Goal: Task Accomplishment & Management: Use online tool/utility

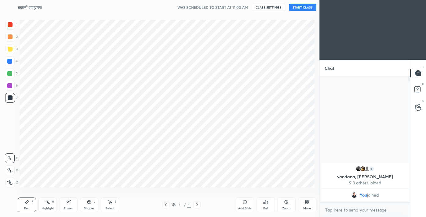
scroll to position [30335, 30218]
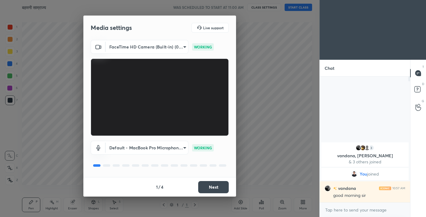
click at [211, 190] on button "Next" at bounding box center [213, 187] width 31 height 12
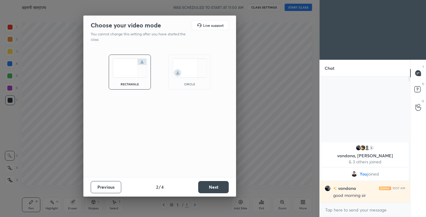
click at [211, 190] on button "Next" at bounding box center [213, 187] width 31 height 12
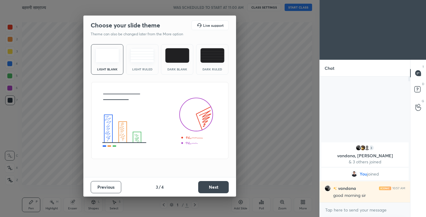
click at [211, 190] on button "Next" at bounding box center [213, 187] width 31 height 12
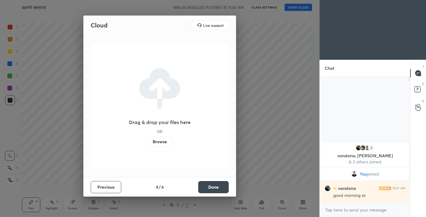
click at [211, 190] on button "Done" at bounding box center [213, 187] width 31 height 12
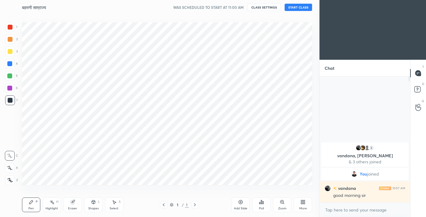
click at [8, 186] on div "1 2 3 4 5 6 7 C X Z C X Z E E Erase all H H बहमनी साम्राज्य WAS SCHEDULED TO ST…" at bounding box center [157, 108] width 314 height 217
click at [10, 23] on div at bounding box center [10, 27] width 10 height 10
click at [304, 201] on icon at bounding box center [304, 201] width 2 height 2
click at [271, 159] on div "Dark Mode" at bounding box center [268, 158] width 24 height 15
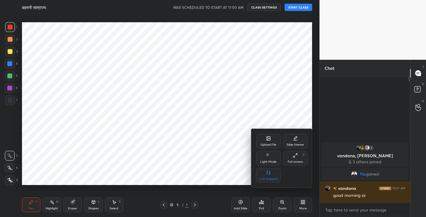
click at [277, 124] on div at bounding box center [213, 108] width 426 height 217
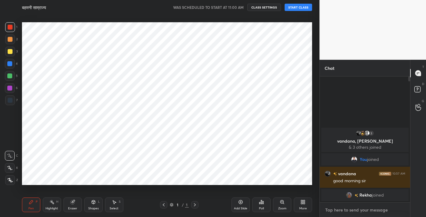
click at [341, 211] on textarea at bounding box center [364, 210] width 81 height 10
type textarea "x"
paste textarea "Channel Link - [URL][DOMAIN_NAME]"
type textarea "Channel Link - [URL][DOMAIN_NAME]"
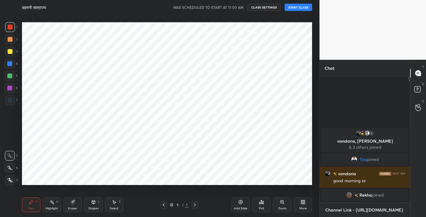
type textarea "x"
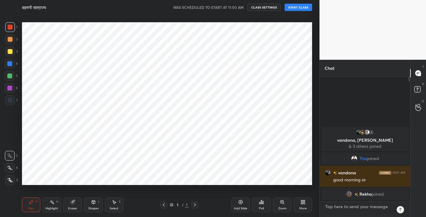
scroll to position [124, 88]
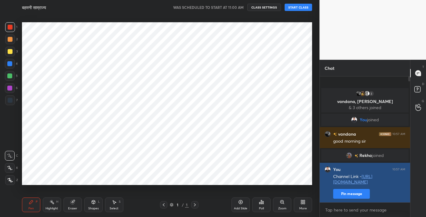
click at [349, 197] on button "Pin message" at bounding box center [351, 194] width 37 height 10
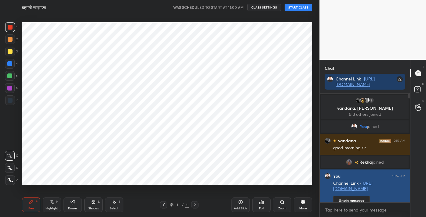
scroll to position [7, 0]
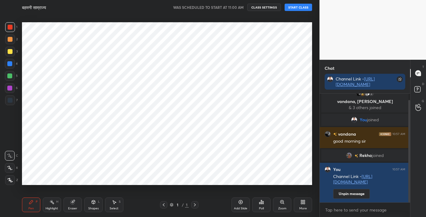
click at [300, 203] on icon at bounding box center [302, 202] width 5 height 5
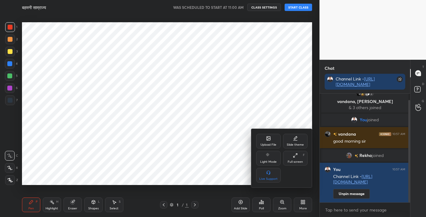
click at [270, 144] on div "Upload File" at bounding box center [268, 144] width 16 height 3
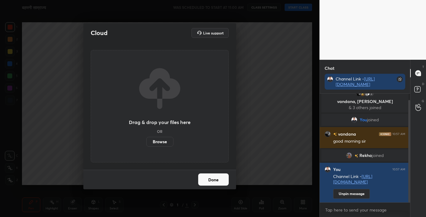
scroll to position [21, 0]
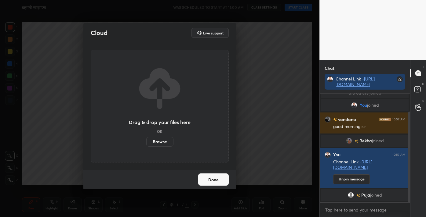
click at [163, 145] on label "Browse" at bounding box center [159, 142] width 27 height 10
click at [146, 145] on input "Browse" at bounding box center [146, 142] width 0 height 10
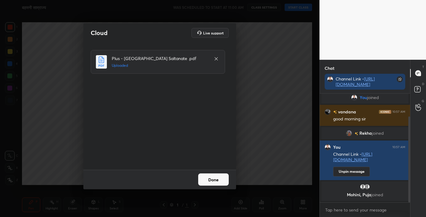
click at [207, 179] on button "Done" at bounding box center [213, 180] width 31 height 12
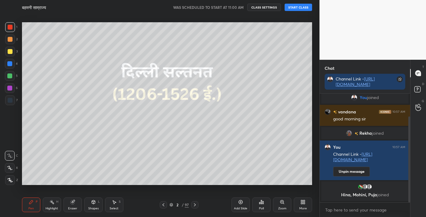
click at [11, 183] on div at bounding box center [10, 180] width 10 height 10
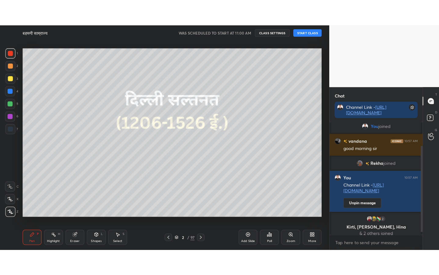
scroll to position [34, 0]
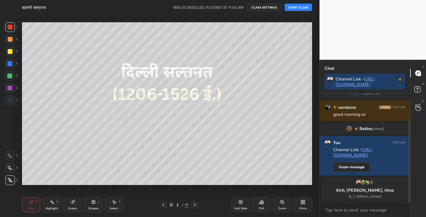
click at [301, 202] on icon at bounding box center [302, 202] width 5 height 5
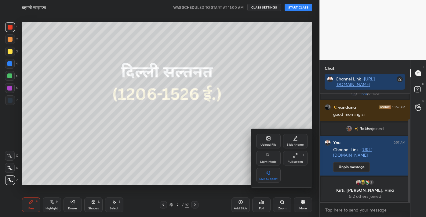
click at [294, 161] on div "Full screen" at bounding box center [294, 162] width 15 height 3
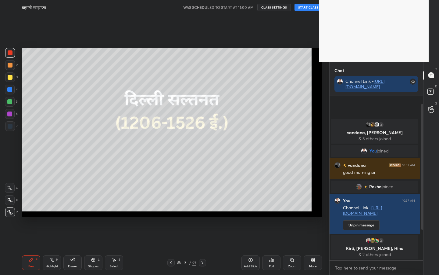
scroll to position [0, 0]
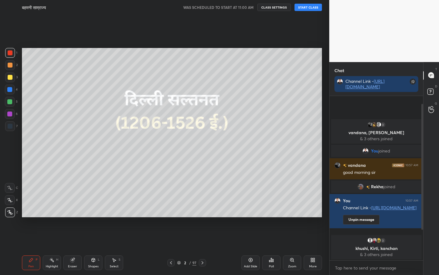
click at [303, 10] on button "START CLASS" at bounding box center [308, 7] width 27 height 7
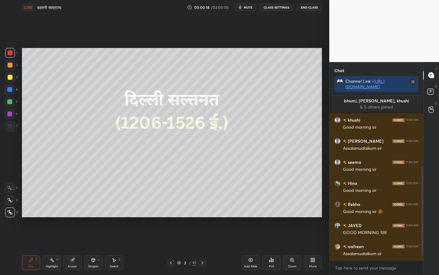
scroll to position [140, 0]
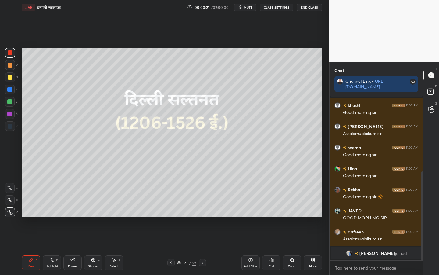
click at [194, 217] on div "97" at bounding box center [195, 262] width 4 height 5
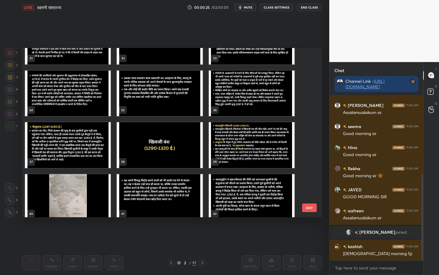
scroll to position [552, 0]
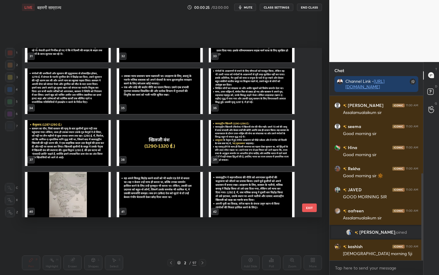
click at [169, 151] on img "grid" at bounding box center [160, 143] width 86 height 46
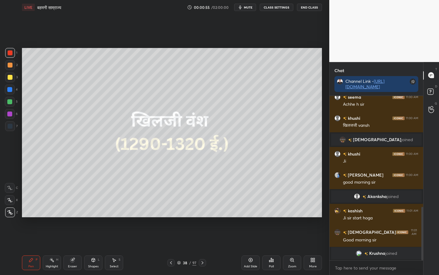
scroll to position [358, 0]
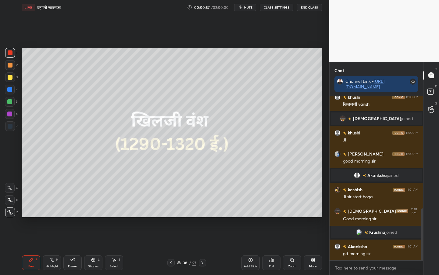
click at [276, 217] on div "Poll" at bounding box center [271, 262] width 18 height 15
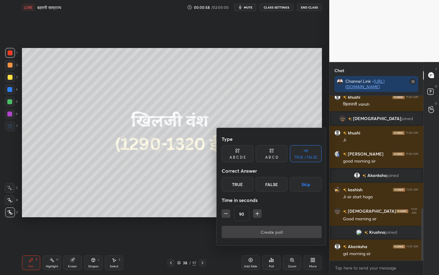
click at [240, 179] on div "True" at bounding box center [238, 184] width 32 height 15
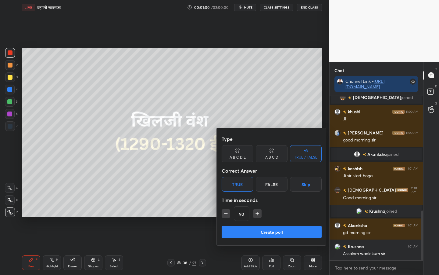
scroll to position [394, 0]
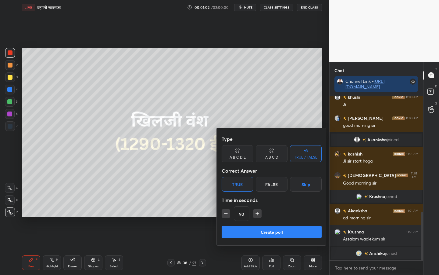
click at [271, 217] on button "Create poll" at bounding box center [272, 231] width 100 height 12
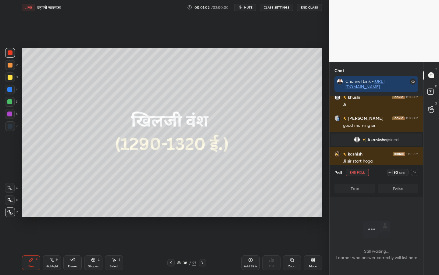
scroll to position [2, 2]
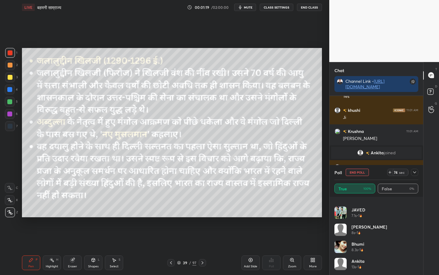
click at [413, 173] on icon at bounding box center [415, 172] width 5 height 5
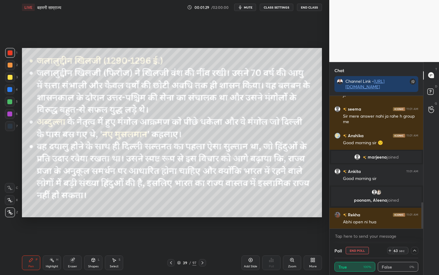
click at [415, 217] on icon at bounding box center [415, 250] width 5 height 5
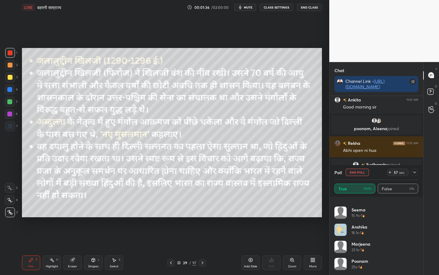
click at [415, 170] on icon at bounding box center [415, 172] width 5 height 5
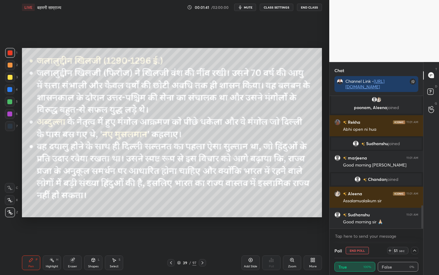
click at [413, 217] on icon at bounding box center [415, 250] width 5 height 5
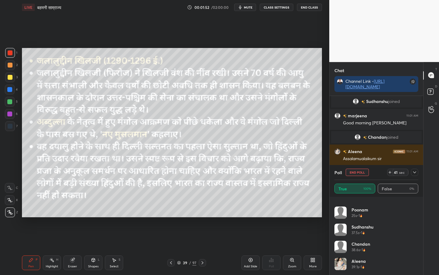
click at [417, 174] on icon at bounding box center [415, 172] width 5 height 5
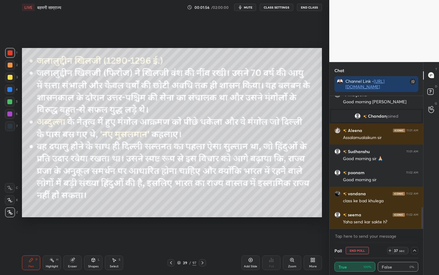
click at [416, 217] on icon at bounding box center [414, 250] width 3 height 2
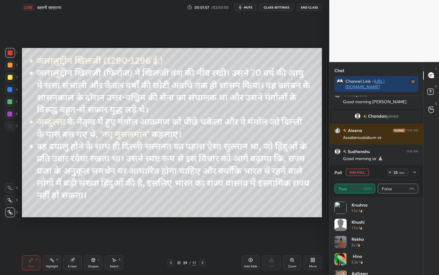
click at [417, 172] on div at bounding box center [414, 171] width 7 height 7
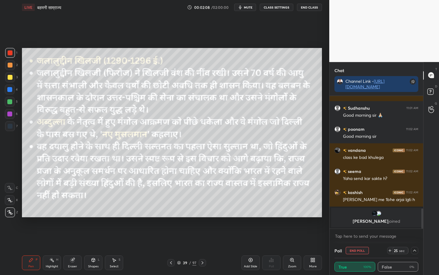
click at [415, 217] on icon at bounding box center [415, 250] width 5 height 5
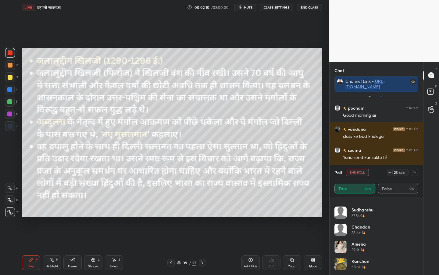
click at [415, 171] on icon at bounding box center [415, 172] width 5 height 5
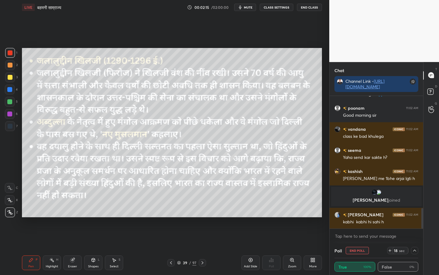
click at [414, 217] on icon at bounding box center [415, 250] width 5 height 5
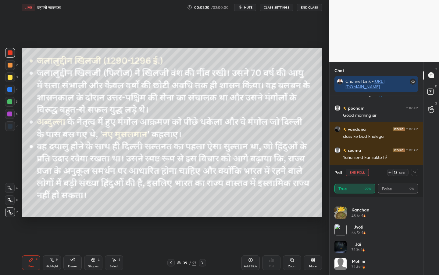
click at [416, 172] on icon at bounding box center [415, 172] width 5 height 5
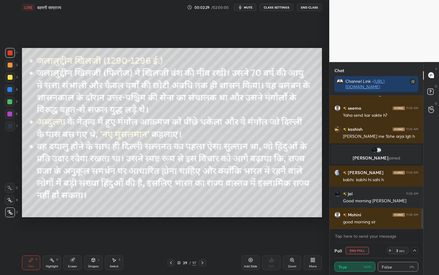
click at [415, 217] on div at bounding box center [414, 250] width 7 height 7
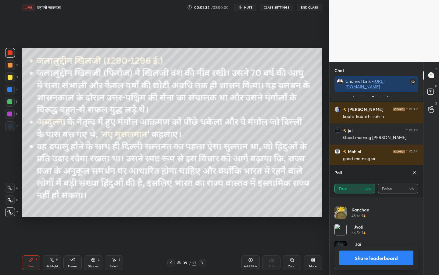
click at [416, 174] on icon at bounding box center [415, 172] width 5 height 5
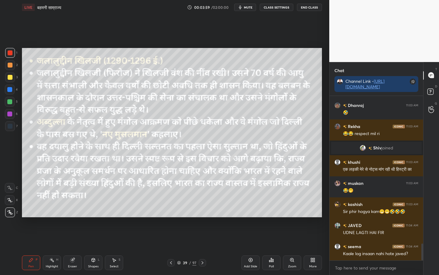
scroll to position [1450, 0]
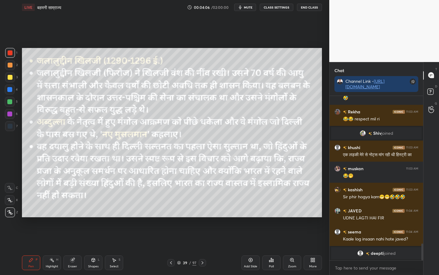
click at [12, 77] on div at bounding box center [10, 77] width 10 height 10
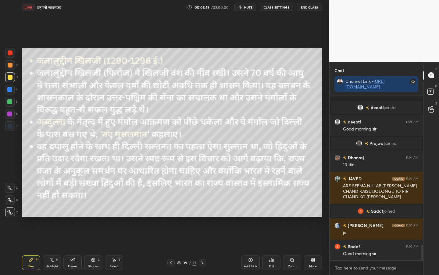
scroll to position [1571, 0]
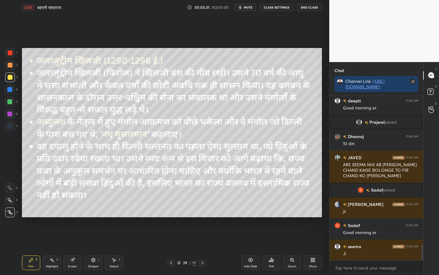
click at [73, 217] on div "Eraser" at bounding box center [72, 266] width 9 height 3
click at [12, 212] on span "Erase all" at bounding box center [9, 212] width 9 height 4
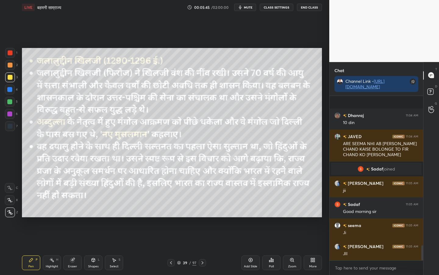
scroll to position [1628, 0]
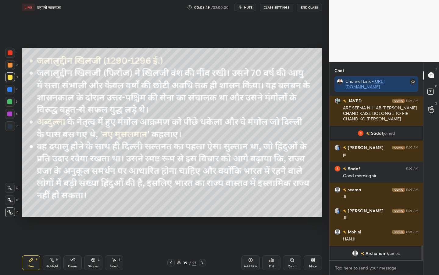
click at [70, 217] on div "Eraser" at bounding box center [72, 266] width 9 height 3
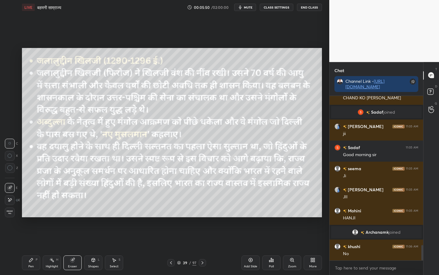
click at [13, 212] on span "Erase all" at bounding box center [9, 212] width 9 height 4
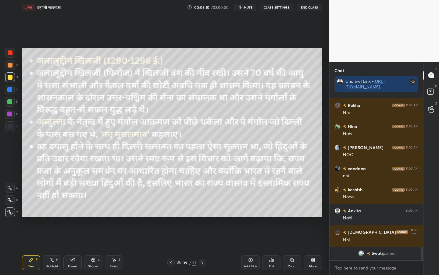
scroll to position [1773, 0]
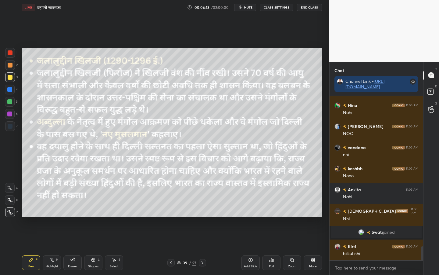
click at [74, 217] on icon at bounding box center [72, 259] width 5 height 5
click at [11, 211] on span "Erase all" at bounding box center [9, 212] width 9 height 4
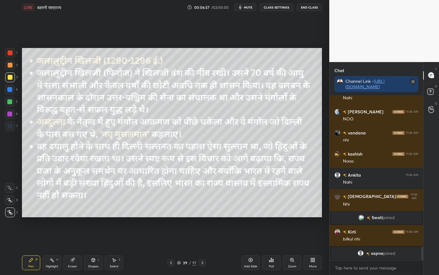
drag, startPoint x: 75, startPoint y: 265, endPoint x: 68, endPoint y: 256, distance: 10.6
click at [75, 217] on div "Eraser" at bounding box center [72, 266] width 9 height 3
drag, startPoint x: 13, startPoint y: 213, endPoint x: 20, endPoint y: 211, distance: 7.1
click at [13, 213] on span "Erase all" at bounding box center [9, 212] width 9 height 4
click at [73, 217] on div "Eraser" at bounding box center [72, 262] width 18 height 15
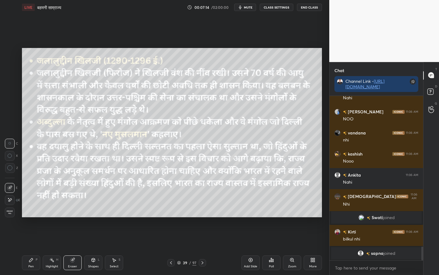
click at [11, 213] on span "Erase all" at bounding box center [9, 212] width 9 height 4
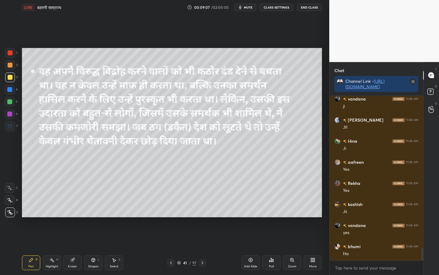
scroll to position [1993, 0]
click at [73, 217] on div "Eraser" at bounding box center [72, 262] width 18 height 15
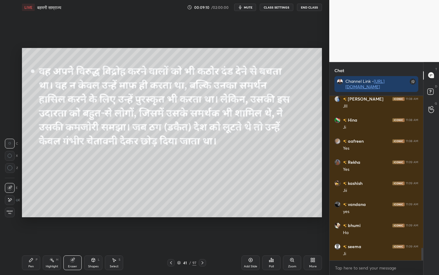
click at [12, 214] on span "Erase all" at bounding box center [9, 212] width 9 height 4
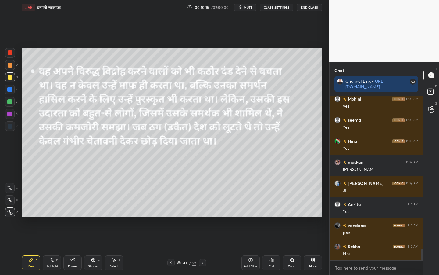
scroll to position [2225, 0]
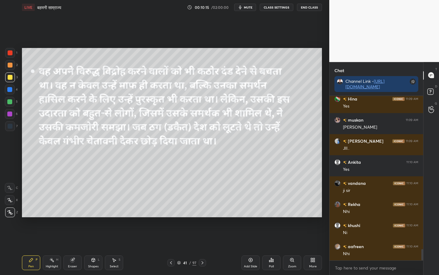
click at [204, 217] on icon at bounding box center [202, 262] width 5 height 5
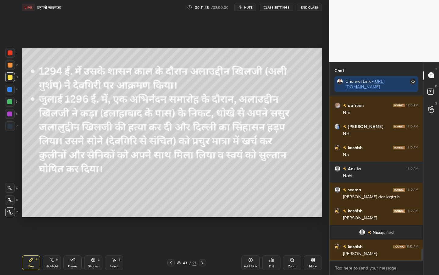
scroll to position [2245, 0]
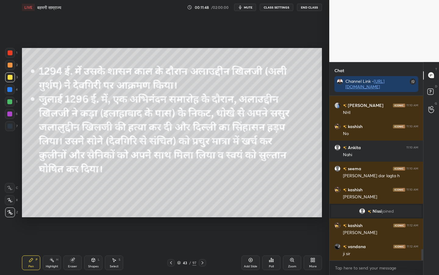
click at [69, 217] on div "Eraser" at bounding box center [72, 266] width 9 height 3
drag, startPoint x: 12, startPoint y: 212, endPoint x: 19, endPoint y: 209, distance: 7.7
click at [13, 212] on span "Erase all" at bounding box center [9, 212] width 9 height 4
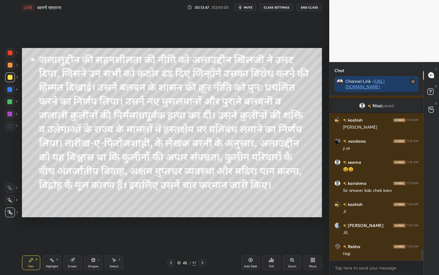
scroll to position [2371, 0]
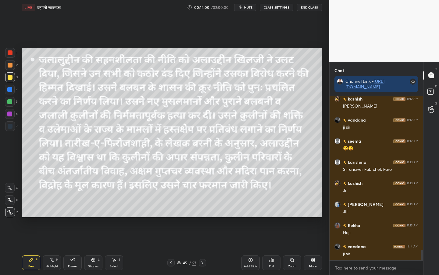
click at [71, 217] on div "Eraser" at bounding box center [72, 266] width 9 height 3
click at [8, 212] on span "Erase all" at bounding box center [9, 212] width 9 height 4
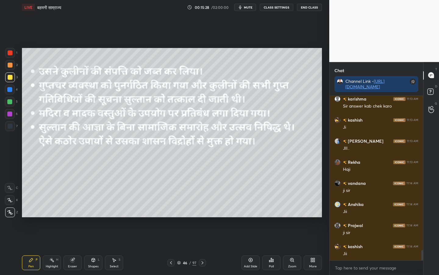
scroll to position [2456, 0]
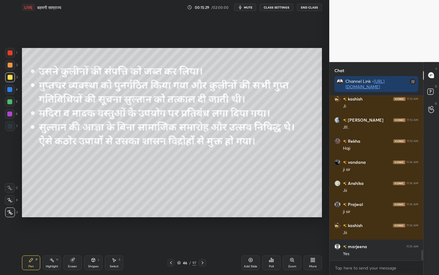
click at [75, 217] on div "Eraser" at bounding box center [72, 262] width 18 height 15
drag, startPoint x: 10, startPoint y: 212, endPoint x: 15, endPoint y: 214, distance: 4.9
click at [10, 212] on span "Erase all" at bounding box center [9, 212] width 9 height 4
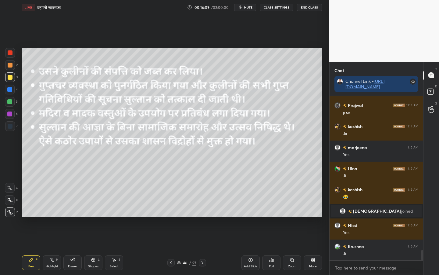
scroll to position [2489, 0]
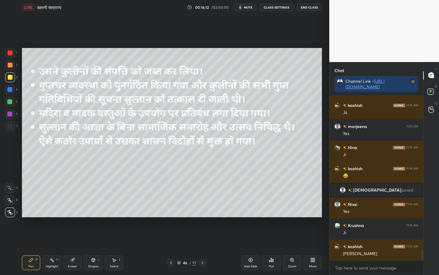
drag, startPoint x: 72, startPoint y: 261, endPoint x: 47, endPoint y: 237, distance: 34.8
click at [71, 217] on icon at bounding box center [72, 260] width 4 height 4
click at [12, 213] on span "Erase all" at bounding box center [9, 212] width 9 height 4
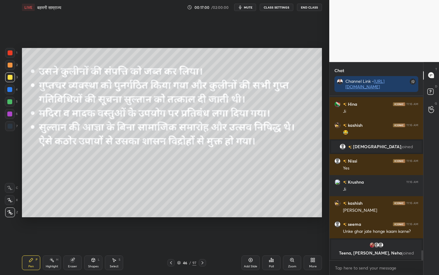
scroll to position [2530, 0]
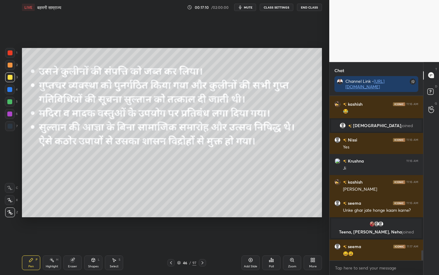
drag, startPoint x: 72, startPoint y: 266, endPoint x: 58, endPoint y: 248, distance: 22.8
click at [72, 217] on div "Eraser" at bounding box center [72, 266] width 9 height 3
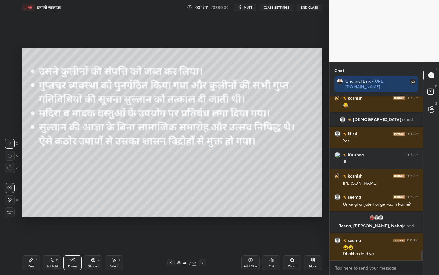
click at [11, 215] on div "Erase all" at bounding box center [10, 212] width 10 height 10
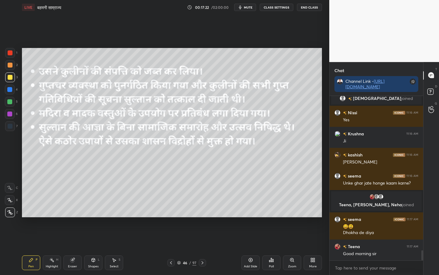
drag, startPoint x: 72, startPoint y: 269, endPoint x: 69, endPoint y: 267, distance: 3.1
click at [71, 217] on div "Eraser" at bounding box center [72, 262] width 18 height 15
click at [11, 212] on span "Erase all" at bounding box center [9, 212] width 9 height 4
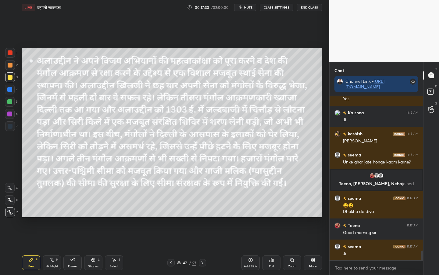
scroll to position [2600, 0]
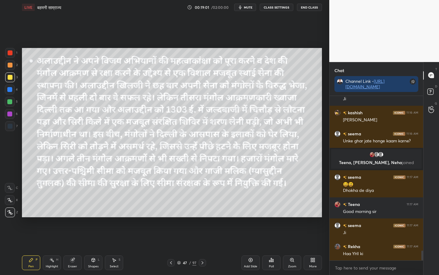
drag, startPoint x: 74, startPoint y: 262, endPoint x: 61, endPoint y: 249, distance: 18.6
click at [73, 217] on div "Eraser" at bounding box center [72, 262] width 18 height 15
click at [9, 214] on span "Erase all" at bounding box center [9, 212] width 9 height 4
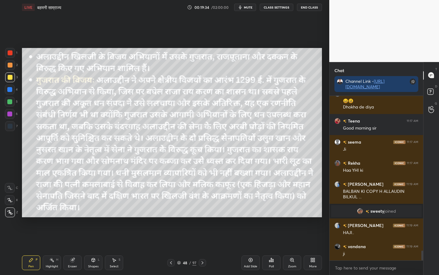
scroll to position [2664, 0]
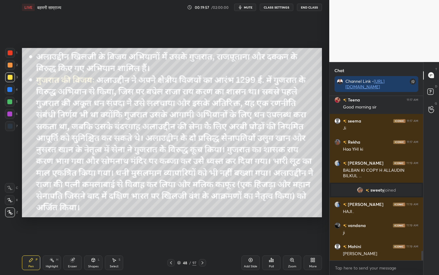
click at [251, 217] on icon at bounding box center [250, 259] width 5 height 5
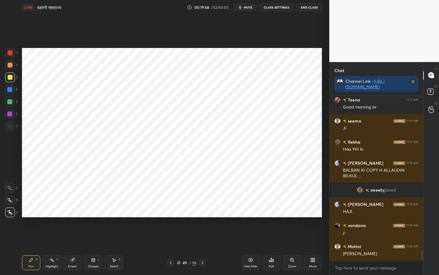
click at [10, 56] on div at bounding box center [10, 53] width 10 height 10
click at [76, 217] on div "Eraser" at bounding box center [72, 266] width 9 height 3
drag, startPoint x: 11, startPoint y: 215, endPoint x: 17, endPoint y: 215, distance: 6.4
click at [11, 215] on div "Erase all" at bounding box center [10, 212] width 10 height 10
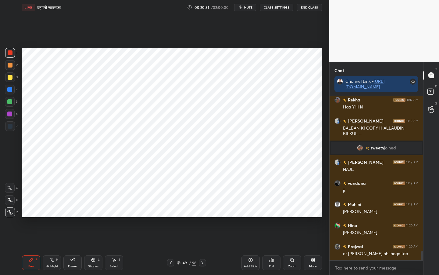
scroll to position [2727, 0]
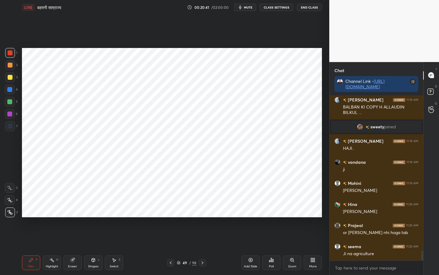
click at [169, 217] on icon at bounding box center [170, 262] width 5 height 5
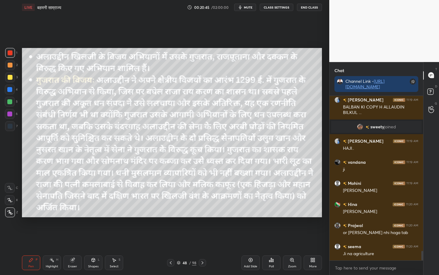
drag, startPoint x: 7, startPoint y: 82, endPoint x: 12, endPoint y: 83, distance: 4.8
click at [8, 82] on div at bounding box center [10, 77] width 10 height 10
drag, startPoint x: 76, startPoint y: 263, endPoint x: 65, endPoint y: 255, distance: 13.5
click at [76, 217] on div "Eraser" at bounding box center [72, 262] width 18 height 15
drag, startPoint x: 8, startPoint y: 212, endPoint x: 21, endPoint y: 209, distance: 13.2
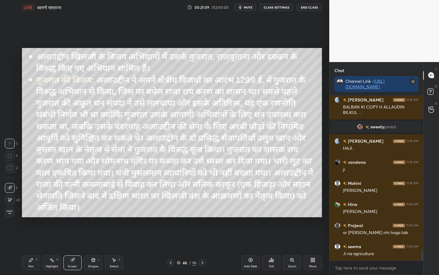
click at [10, 213] on span "Erase all" at bounding box center [9, 212] width 9 height 4
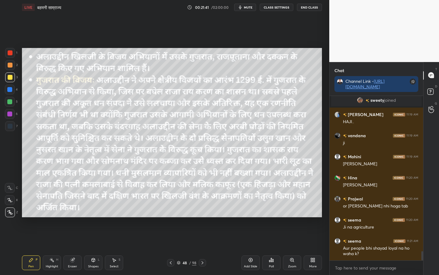
click at [73, 217] on div "Eraser" at bounding box center [72, 266] width 9 height 3
click at [9, 215] on div "Erase all" at bounding box center [10, 212] width 10 height 10
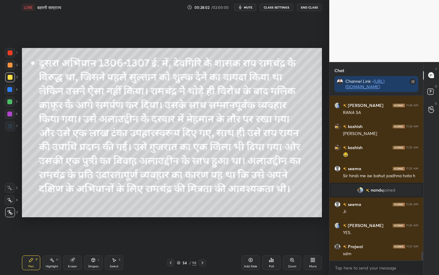
scroll to position [2967, 0]
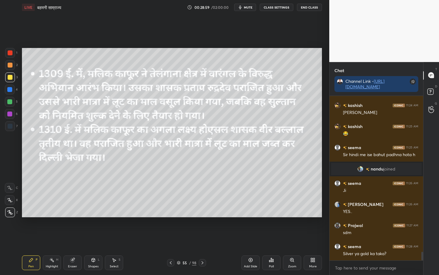
click at [71, 217] on div "Eraser" at bounding box center [72, 266] width 9 height 3
click at [11, 212] on span "Erase all" at bounding box center [9, 212] width 9 height 4
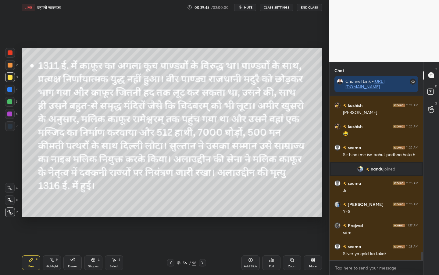
drag, startPoint x: 70, startPoint y: 264, endPoint x: 67, endPoint y: 262, distance: 3.3
click at [70, 217] on div "Eraser" at bounding box center [72, 262] width 18 height 15
click at [9, 215] on div "Erase all" at bounding box center [10, 212] width 10 height 10
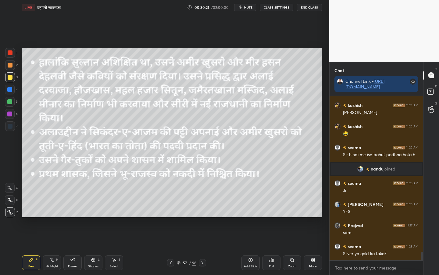
drag, startPoint x: 71, startPoint y: 265, endPoint x: 62, endPoint y: 255, distance: 13.2
click at [71, 217] on div "Eraser" at bounding box center [72, 266] width 9 height 3
click at [8, 213] on span "Erase all" at bounding box center [9, 212] width 9 height 4
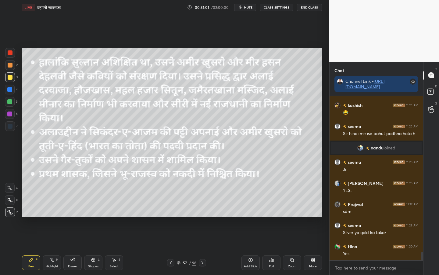
drag, startPoint x: 74, startPoint y: 263, endPoint x: 61, endPoint y: 247, distance: 20.0
click at [74, 217] on div "Eraser" at bounding box center [72, 262] width 18 height 15
click at [11, 213] on span "Erase all" at bounding box center [9, 212] width 9 height 4
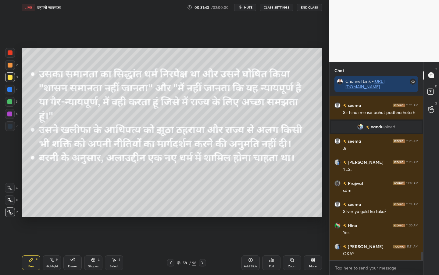
click at [72, 217] on div "Eraser" at bounding box center [72, 262] width 18 height 15
click at [7, 214] on span "Erase all" at bounding box center [9, 212] width 9 height 4
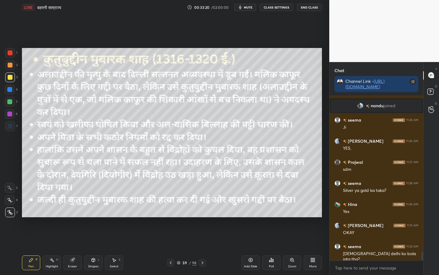
click at [38, 140] on div "Setting up your live class Poll for secs No correct answer Start poll" at bounding box center [172, 133] width 305 height 236
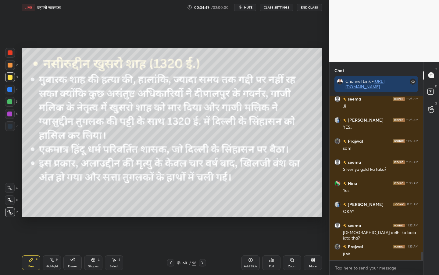
click at [74, 217] on div "Eraser" at bounding box center [72, 266] width 9 height 3
click at [12, 212] on span "Erase all" at bounding box center [9, 212] width 9 height 4
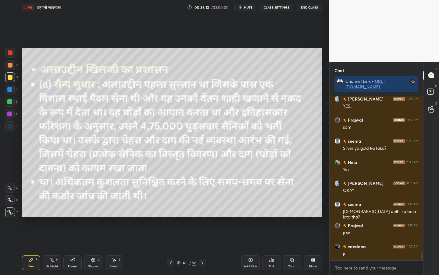
scroll to position [3093, 0]
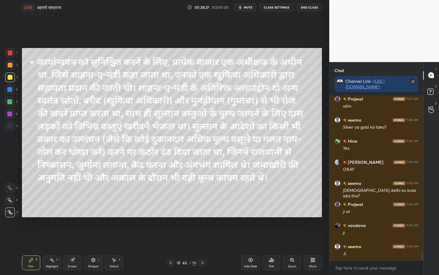
drag, startPoint x: 73, startPoint y: 263, endPoint x: 70, endPoint y: 261, distance: 3.7
click at [73, 217] on div "Eraser" at bounding box center [72, 262] width 18 height 15
drag, startPoint x: 11, startPoint y: 214, endPoint x: 14, endPoint y: 215, distance: 3.3
click at [11, 215] on div "Erase all" at bounding box center [10, 212] width 10 height 10
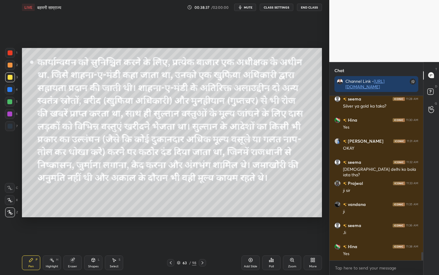
click at [73, 217] on div "Eraser" at bounding box center [72, 266] width 9 height 3
drag, startPoint x: 9, startPoint y: 216, endPoint x: 13, endPoint y: 218, distance: 4.6
click at [9, 217] on div "1 2 3 4 5 6 7 C X Z C X Z E E Erase all H H LIVE बहमनी साम्राज्य 00:38:38 / 02:…" at bounding box center [162, 137] width 325 height 275
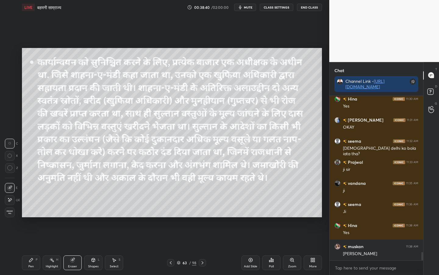
drag, startPoint x: 8, startPoint y: 210, endPoint x: 12, endPoint y: 212, distance: 4.0
click at [8, 210] on span "Erase all" at bounding box center [9, 212] width 9 height 4
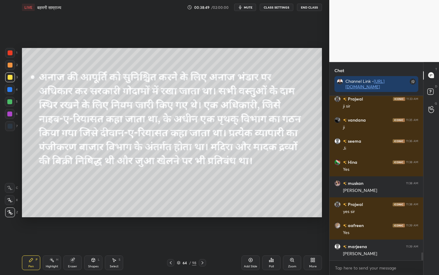
scroll to position [3219, 0]
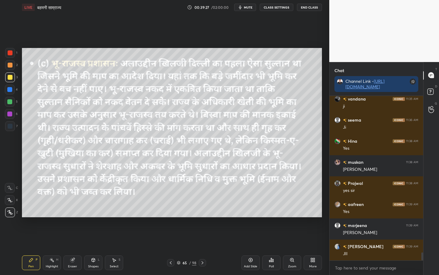
click at [247, 8] on span "mute" at bounding box center [248, 7] width 9 height 4
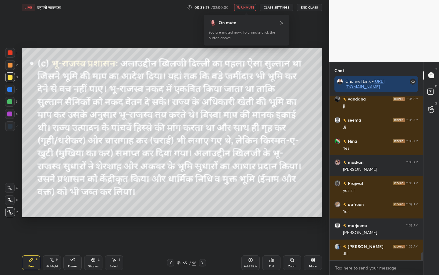
drag, startPoint x: 249, startPoint y: 7, endPoint x: 242, endPoint y: 23, distance: 17.3
click at [248, 6] on span "unmute" at bounding box center [247, 7] width 13 height 4
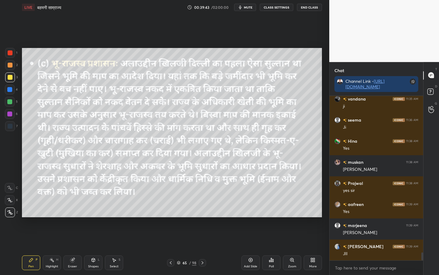
click at [71, 217] on div "Eraser" at bounding box center [72, 266] width 9 height 3
click at [9, 215] on div "Erase all" at bounding box center [10, 212] width 10 height 10
drag, startPoint x: 163, startPoint y: 225, endPoint x: 143, endPoint y: 220, distance: 20.4
click at [153, 217] on div "Setting up your live class Poll for secs No correct answer Start poll" at bounding box center [172, 133] width 305 height 236
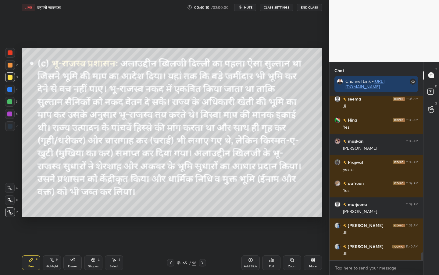
click at [248, 5] on span "mute" at bounding box center [248, 7] width 9 height 4
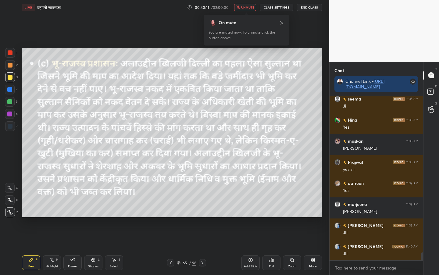
scroll to position [3261, 0]
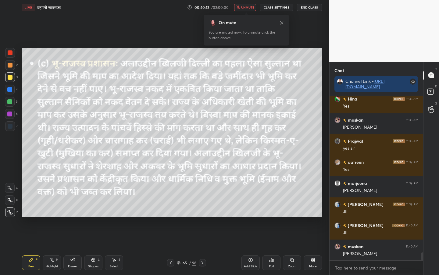
drag, startPoint x: 248, startPoint y: 8, endPoint x: 247, endPoint y: 32, distance: 23.8
click at [248, 8] on span "unmute" at bounding box center [247, 7] width 13 height 4
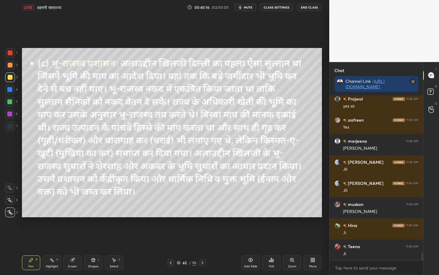
scroll to position [3324, 0]
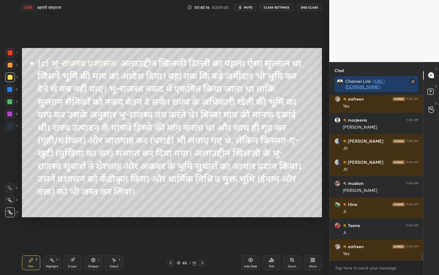
click at [71, 217] on div "Eraser" at bounding box center [72, 266] width 9 height 3
drag, startPoint x: 7, startPoint y: 211, endPoint x: 20, endPoint y: 208, distance: 14.1
click at [7, 211] on span "Erase all" at bounding box center [9, 212] width 9 height 4
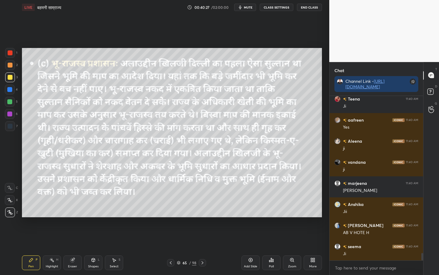
scroll to position [3472, 0]
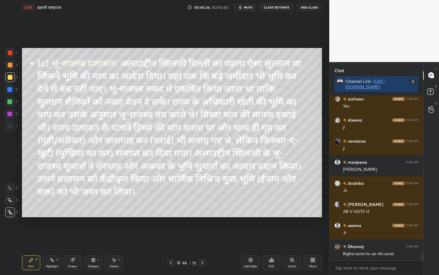
click at [248, 9] on span "mute" at bounding box center [248, 7] width 9 height 4
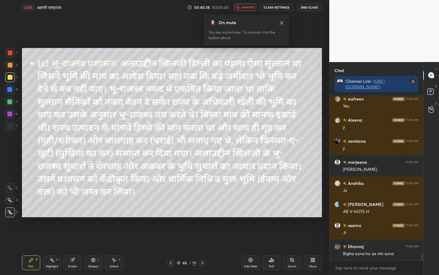
click at [248, 7] on span "unmute" at bounding box center [247, 7] width 13 height 4
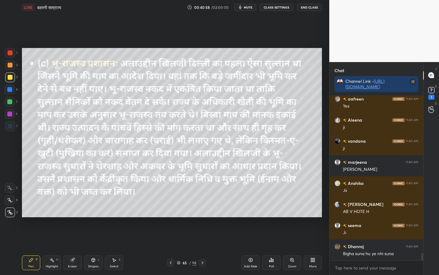
scroll to position [3498, 0]
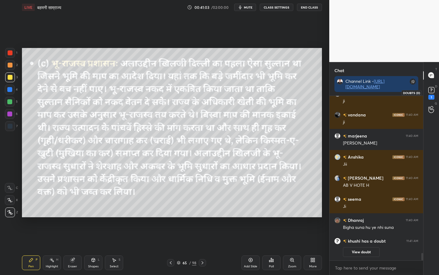
click at [425, 91] on rect at bounding box center [432, 90] width 6 height 6
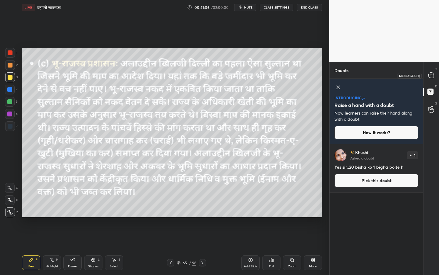
drag, startPoint x: 432, startPoint y: 75, endPoint x: 427, endPoint y: 85, distance: 11.1
click at [425, 74] on icon at bounding box center [431, 75] width 6 height 6
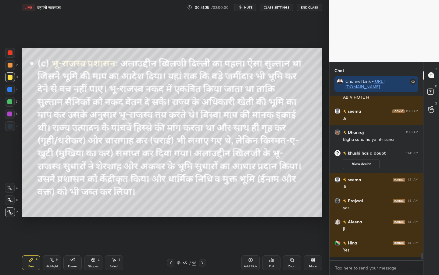
scroll to position [3525, 0]
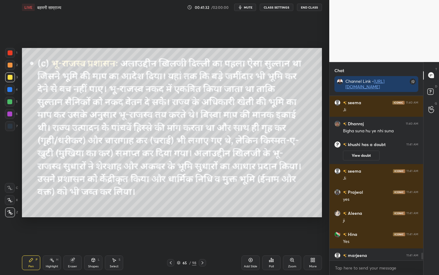
click at [246, 10] on button "mute" at bounding box center [245, 7] width 22 height 7
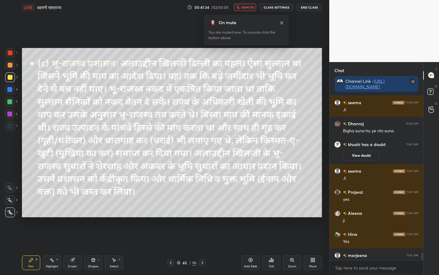
drag, startPoint x: 246, startPoint y: 7, endPoint x: 243, endPoint y: 13, distance: 6.6
click at [245, 8] on span "unmute" at bounding box center [247, 7] width 13 height 4
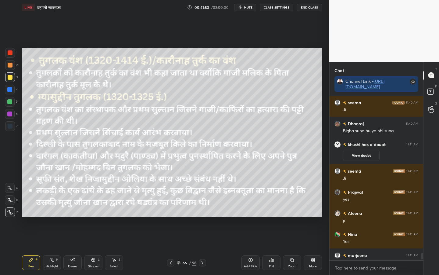
scroll to position [3548, 0]
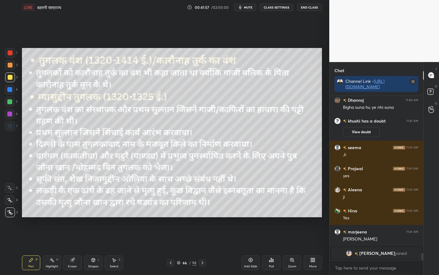
click at [250, 8] on span "mute" at bounding box center [248, 7] width 9 height 4
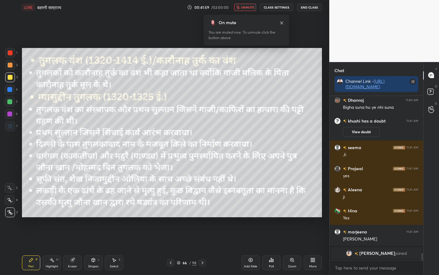
click at [245, 11] on div "On mute You are muted now. To unmute click the button above" at bounding box center [246, 28] width 85 height 34
click at [247, 8] on span "unmute" at bounding box center [247, 7] width 13 height 4
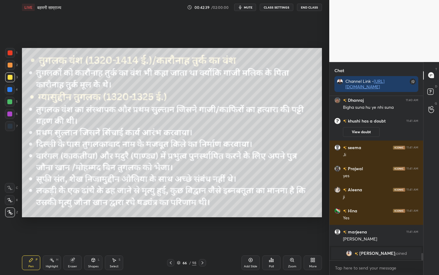
click at [73, 217] on div "Eraser" at bounding box center [72, 266] width 9 height 3
click at [8, 215] on div "Erase all" at bounding box center [10, 212] width 10 height 10
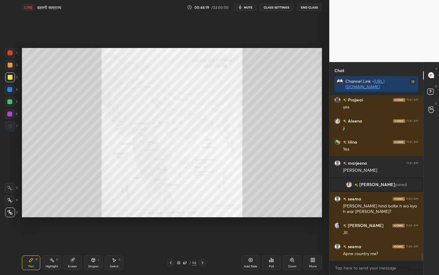
scroll to position [3513, 0]
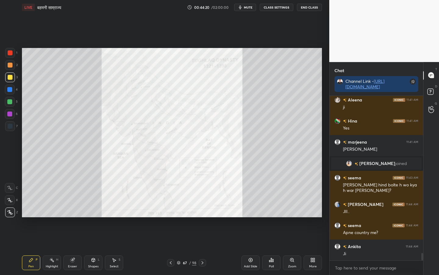
click at [74, 217] on icon at bounding box center [72, 259] width 5 height 5
click at [8, 212] on span "Erase all" at bounding box center [9, 212] width 9 height 4
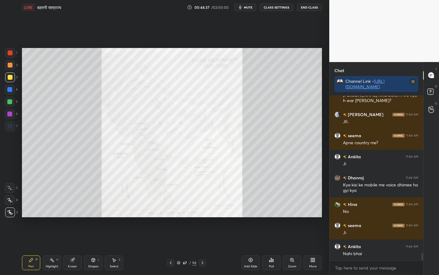
scroll to position [3623, 0]
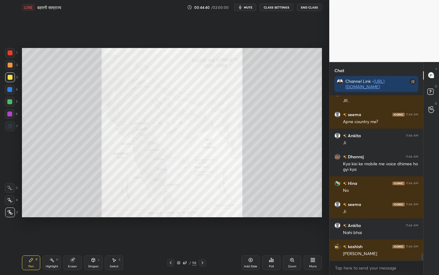
click at [77, 217] on div "Eraser" at bounding box center [72, 262] width 18 height 15
drag, startPoint x: 10, startPoint y: 212, endPoint x: 20, endPoint y: 207, distance: 10.7
click at [10, 212] on span "Erase all" at bounding box center [9, 212] width 9 height 4
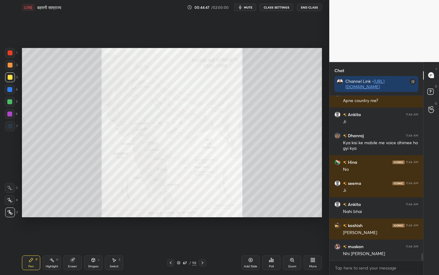
scroll to position [3666, 0]
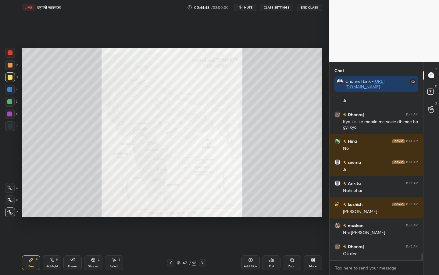
click at [85, 217] on div "Setting up your live class Poll for secs No correct answer Start poll" at bounding box center [172, 133] width 305 height 236
click at [77, 217] on div "Eraser" at bounding box center [72, 262] width 18 height 15
click at [74, 217] on div "Eraser" at bounding box center [72, 266] width 9 height 3
click at [7, 213] on span "Erase all" at bounding box center [9, 212] width 9 height 4
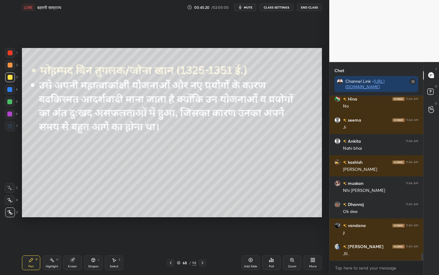
scroll to position [3729, 0]
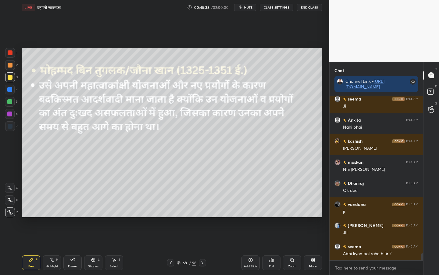
click at [75, 217] on div "Eraser" at bounding box center [72, 262] width 18 height 15
drag, startPoint x: 9, startPoint y: 212, endPoint x: 13, endPoint y: 211, distance: 3.8
click at [9, 212] on span "Erase all" at bounding box center [9, 212] width 9 height 4
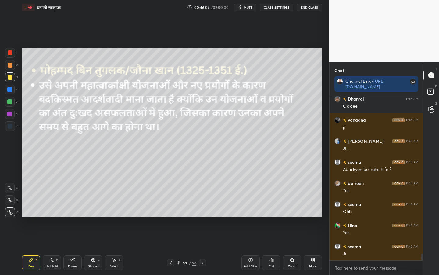
scroll to position [3834, 0]
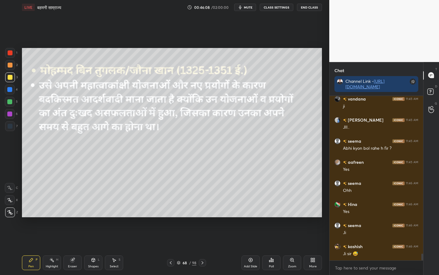
click at [78, 217] on div "Eraser" at bounding box center [72, 262] width 18 height 15
click at [9, 211] on span "Erase all" at bounding box center [9, 212] width 9 height 4
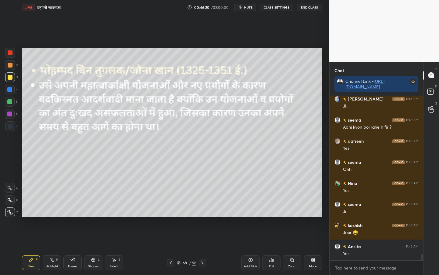
scroll to position [3876, 0]
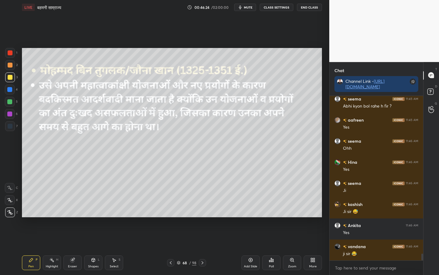
click at [73, 217] on div "Eraser" at bounding box center [72, 262] width 18 height 15
click at [12, 213] on span "Erase all" at bounding box center [9, 212] width 9 height 4
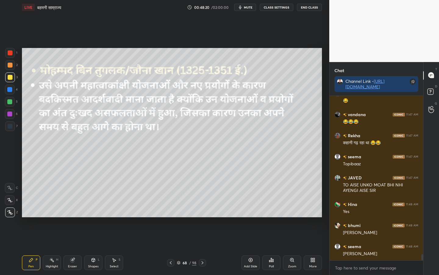
scroll to position [4371, 0]
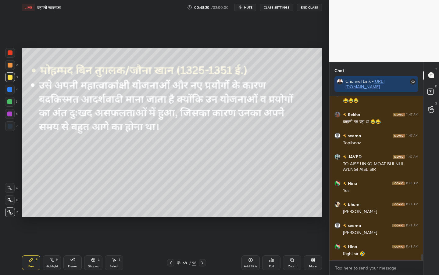
click at [74, 217] on div "Eraser" at bounding box center [72, 262] width 18 height 15
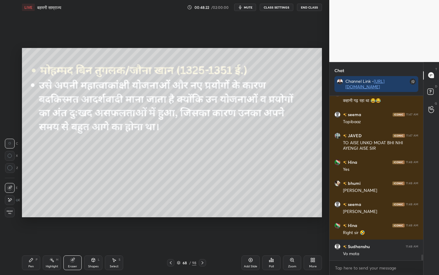
drag, startPoint x: 11, startPoint y: 214, endPoint x: 19, endPoint y: 214, distance: 7.6
click at [11, 215] on div "Erase all" at bounding box center [10, 212] width 10 height 10
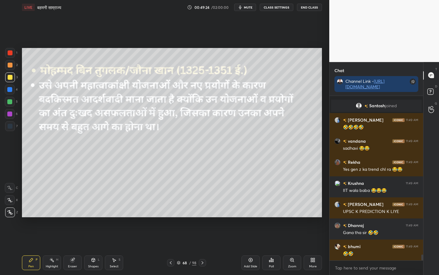
scroll to position [4478, 0]
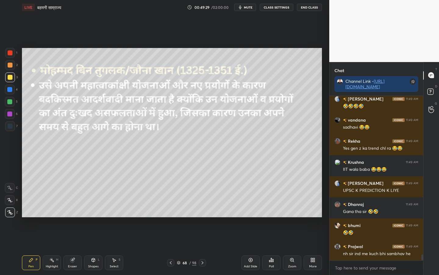
drag, startPoint x: 74, startPoint y: 267, endPoint x: 65, endPoint y: 260, distance: 11.6
click at [74, 217] on div "Eraser" at bounding box center [72, 266] width 9 height 3
drag, startPoint x: 9, startPoint y: 213, endPoint x: 16, endPoint y: 213, distance: 7.6
click at [9, 213] on span "Erase all" at bounding box center [9, 212] width 9 height 4
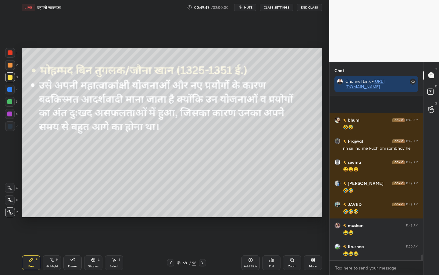
scroll to position [4626, 0]
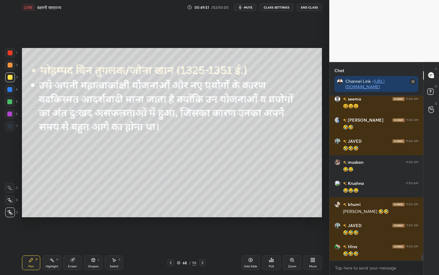
drag, startPoint x: 71, startPoint y: 264, endPoint x: 64, endPoint y: 259, distance: 8.4
click at [71, 217] on div "Eraser" at bounding box center [72, 262] width 18 height 15
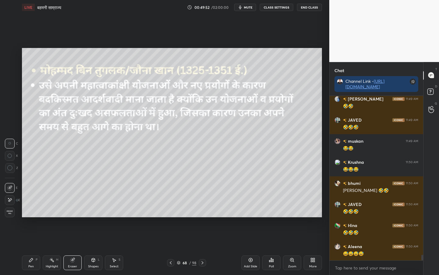
click at [8, 210] on span "Erase all" at bounding box center [9, 212] width 9 height 4
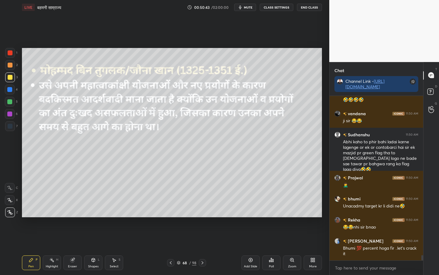
scroll to position [4927, 0]
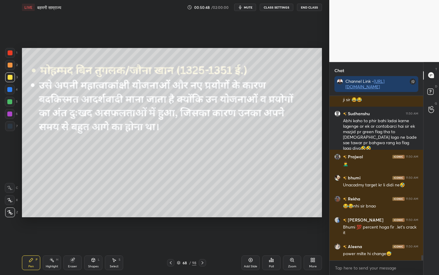
drag, startPoint x: 72, startPoint y: 262, endPoint x: 63, endPoint y: 255, distance: 10.9
click at [72, 217] on div "Eraser" at bounding box center [72, 262] width 18 height 15
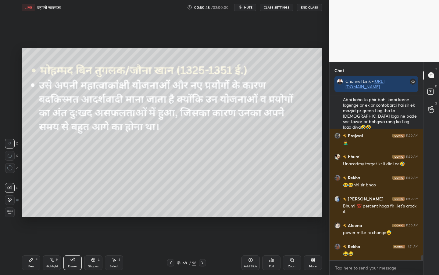
click at [10, 211] on span "Erase all" at bounding box center [9, 212] width 9 height 4
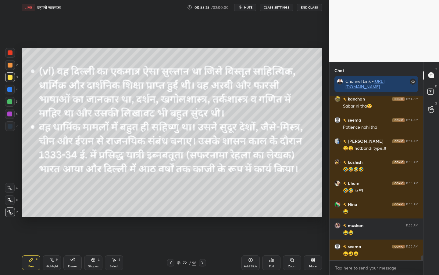
scroll to position [5523, 0]
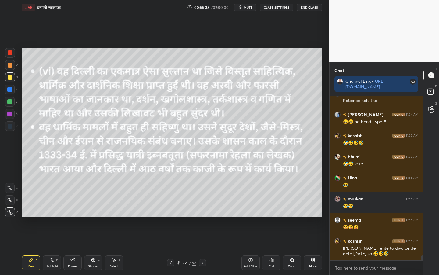
drag, startPoint x: 72, startPoint y: 264, endPoint x: 70, endPoint y: 254, distance: 9.8
click at [73, 217] on div "Eraser" at bounding box center [72, 262] width 18 height 15
drag, startPoint x: 11, startPoint y: 211, endPoint x: 16, endPoint y: 210, distance: 5.9
click at [12, 211] on span "Erase all" at bounding box center [9, 212] width 9 height 4
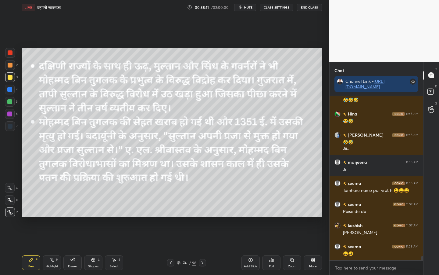
scroll to position [5950, 0]
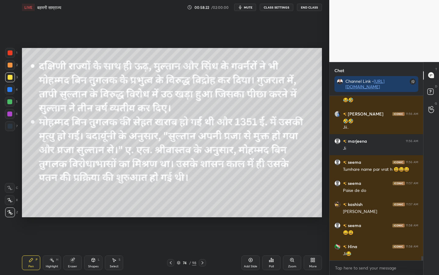
click at [76, 217] on div "Eraser" at bounding box center [72, 262] width 18 height 15
click at [13, 212] on div "Erase all" at bounding box center [10, 212] width 11 height 10
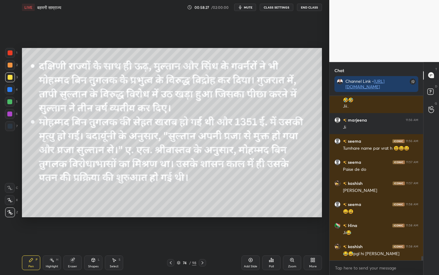
scroll to position [5993, 0]
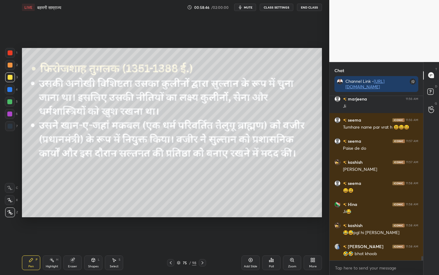
click at [195, 217] on div "98" at bounding box center [194, 262] width 4 height 5
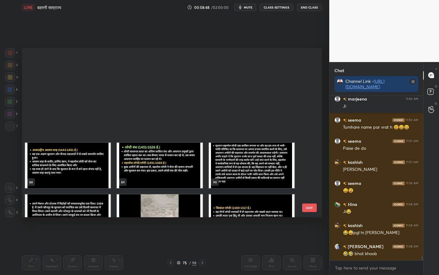
scroll to position [1538, 0]
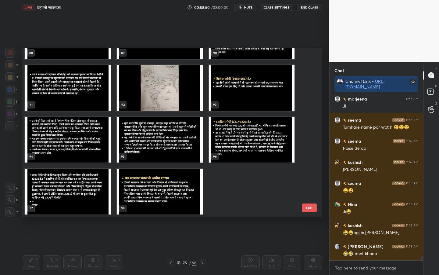
click at [310, 208] on button "EXIT" at bounding box center [309, 207] width 15 height 9
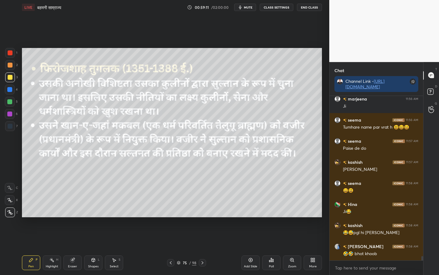
scroll to position [6014, 0]
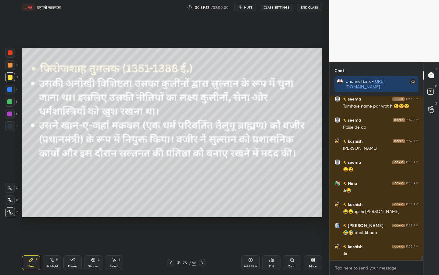
drag, startPoint x: 74, startPoint y: 267, endPoint x: 64, endPoint y: 261, distance: 11.8
click at [74, 217] on div "Eraser" at bounding box center [72, 266] width 9 height 3
click at [9, 211] on span "Erase all" at bounding box center [9, 212] width 9 height 4
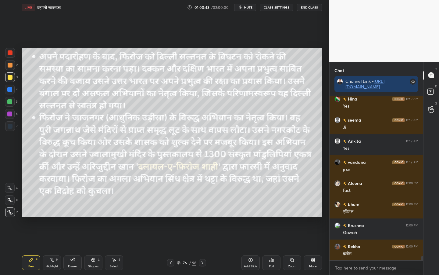
scroll to position [6203, 0]
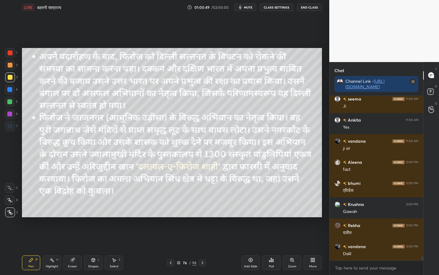
click at [77, 217] on div "Eraser" at bounding box center [72, 262] width 18 height 15
click at [6, 214] on div "Erase all" at bounding box center [10, 212] width 10 height 10
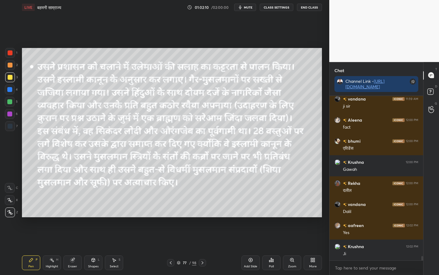
scroll to position [6266, 0]
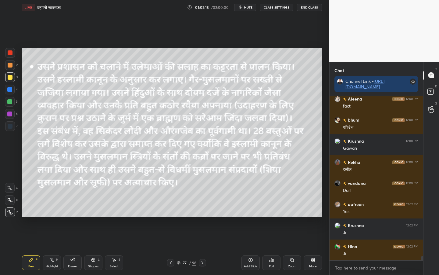
click at [74, 217] on icon at bounding box center [72, 259] width 5 height 5
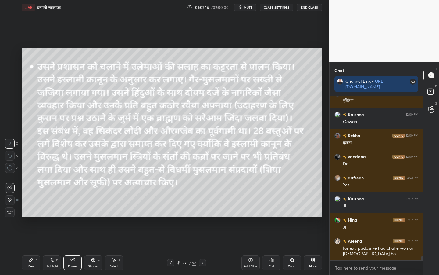
click at [10, 216] on div "Erase all" at bounding box center [10, 212] width 10 height 10
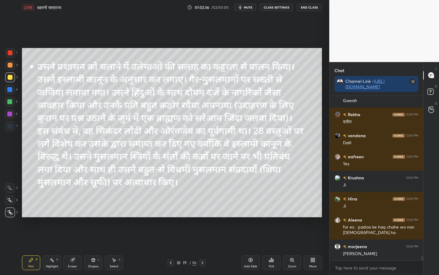
drag, startPoint x: 73, startPoint y: 265, endPoint x: 67, endPoint y: 257, distance: 9.6
click at [74, 217] on div "Eraser" at bounding box center [72, 262] width 18 height 15
click at [9, 215] on div "Erase all" at bounding box center [10, 212] width 10 height 10
drag, startPoint x: 72, startPoint y: 262, endPoint x: 66, endPoint y: 251, distance: 11.9
click at [73, 217] on icon at bounding box center [72, 260] width 4 height 4
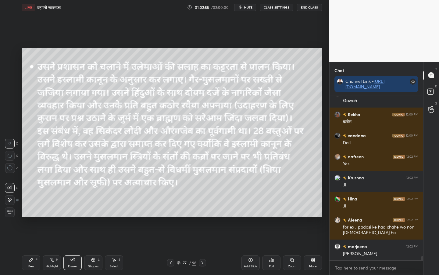
drag, startPoint x: 9, startPoint y: 213, endPoint x: 20, endPoint y: 215, distance: 11.1
click at [10, 213] on span "Erase all" at bounding box center [9, 212] width 9 height 4
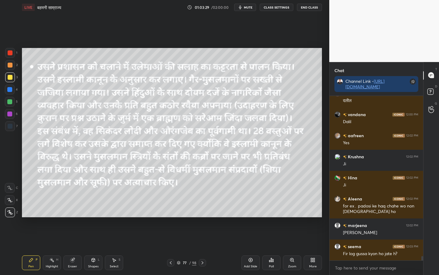
drag, startPoint x: 70, startPoint y: 262, endPoint x: 65, endPoint y: 252, distance: 11.3
click at [70, 217] on div "Eraser" at bounding box center [72, 262] width 18 height 15
click at [8, 212] on span "Erase all" at bounding box center [9, 212] width 9 height 4
click at [203, 217] on icon at bounding box center [203, 262] width 2 height 3
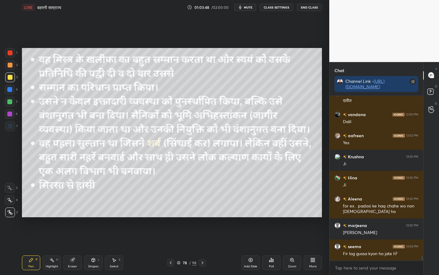
scroll to position [6356, 0]
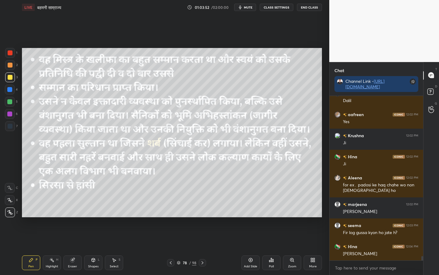
drag, startPoint x: 74, startPoint y: 265, endPoint x: 63, endPoint y: 250, distance: 19.1
click at [74, 217] on div "Eraser" at bounding box center [72, 266] width 9 height 3
drag, startPoint x: 9, startPoint y: 213, endPoint x: 18, endPoint y: 214, distance: 9.2
click at [9, 213] on span "Erase all" at bounding box center [9, 212] width 9 height 4
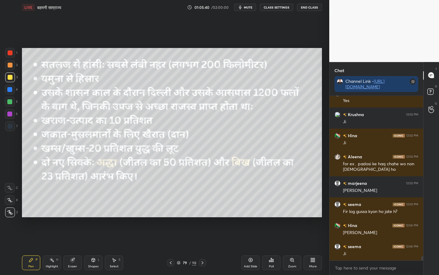
scroll to position [6398, 0]
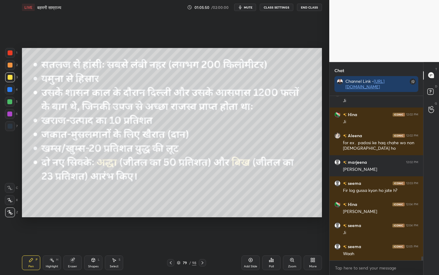
click at [72, 217] on div "Eraser" at bounding box center [72, 262] width 18 height 15
click at [10, 212] on span "Erase all" at bounding box center [9, 212] width 9 height 4
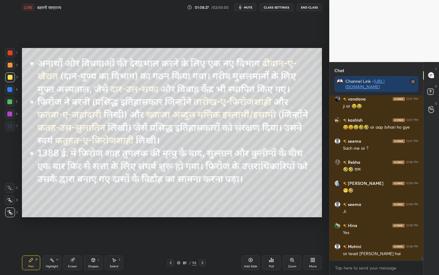
scroll to position [7020, 0]
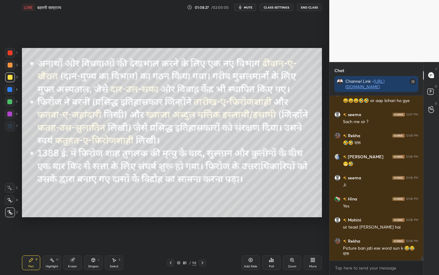
click at [72, 217] on div "Eraser" at bounding box center [72, 266] width 9 height 3
click at [8, 209] on div "Erase all" at bounding box center [10, 212] width 10 height 10
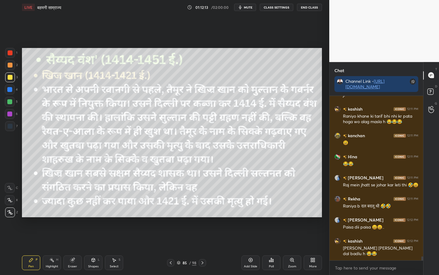
scroll to position [6825, 0]
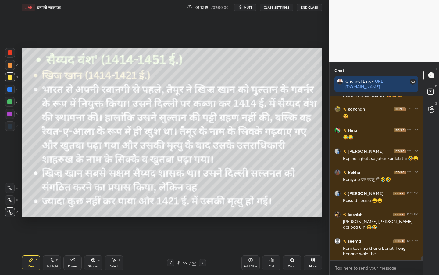
click at [74, 217] on div "Eraser" at bounding box center [72, 266] width 9 height 3
click at [8, 214] on span "Erase all" at bounding box center [9, 212] width 9 height 4
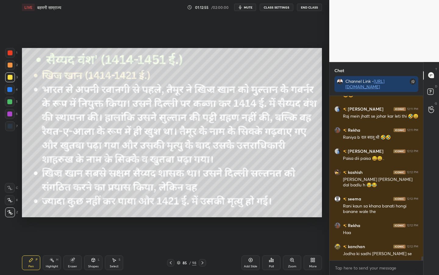
scroll to position [6888, 0]
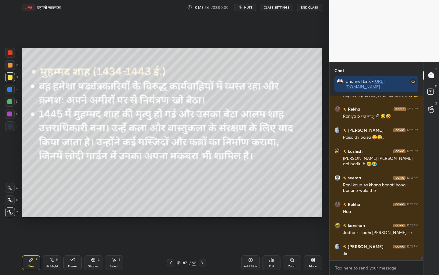
click at [74, 217] on div "Eraser" at bounding box center [72, 266] width 9 height 3
click at [11, 213] on span "Erase all" at bounding box center [9, 212] width 9 height 4
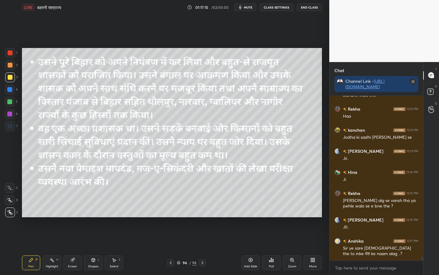
scroll to position [7004, 0]
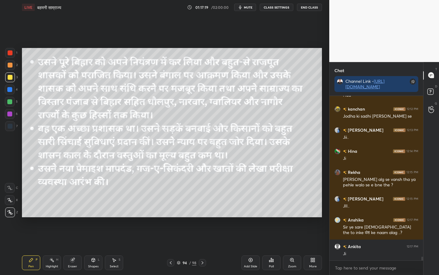
drag, startPoint x: 202, startPoint y: 262, endPoint x: 200, endPoint y: 254, distance: 7.9
click at [202, 217] on icon at bounding box center [202, 262] width 5 height 5
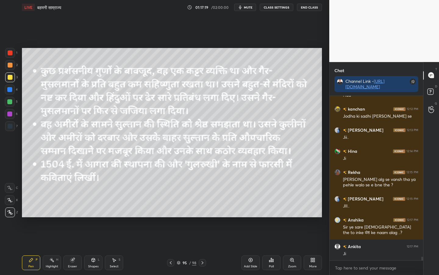
scroll to position [7025, 0]
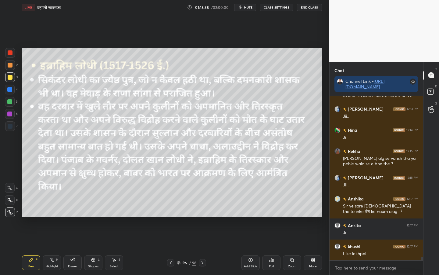
click at [72, 217] on div "Eraser" at bounding box center [72, 266] width 9 height 3
click at [7, 215] on div "Erase all" at bounding box center [10, 212] width 10 height 10
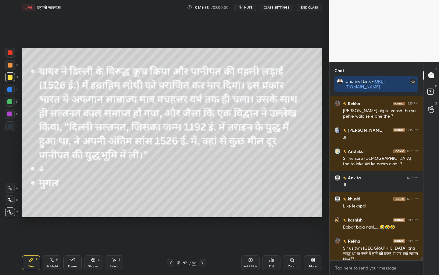
scroll to position [7094, 0]
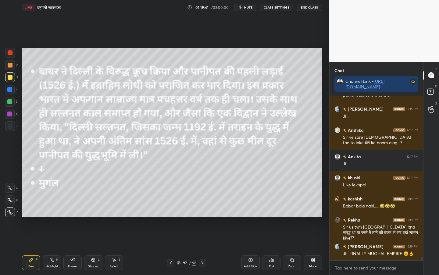
click at [72, 217] on div "Eraser" at bounding box center [72, 262] width 18 height 15
click at [10, 213] on span "Erase all" at bounding box center [9, 212] width 9 height 4
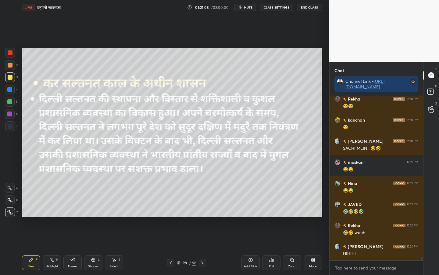
scroll to position [7494, 0]
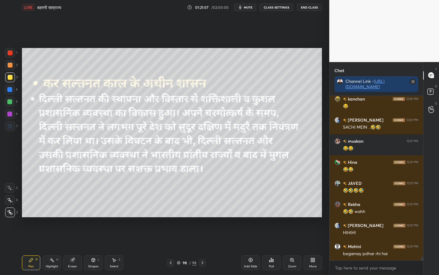
drag, startPoint x: 75, startPoint y: 263, endPoint x: 72, endPoint y: 261, distance: 3.6
click at [74, 217] on div "Eraser" at bounding box center [72, 262] width 18 height 15
drag, startPoint x: 8, startPoint y: 212, endPoint x: 17, endPoint y: 215, distance: 10.1
click at [7, 213] on span "Erase all" at bounding box center [9, 212] width 9 height 4
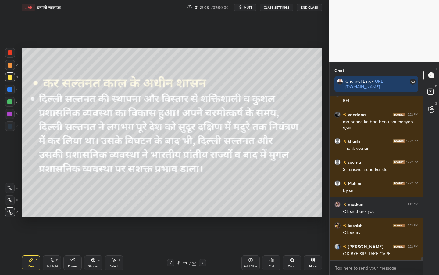
scroll to position [7947, 0]
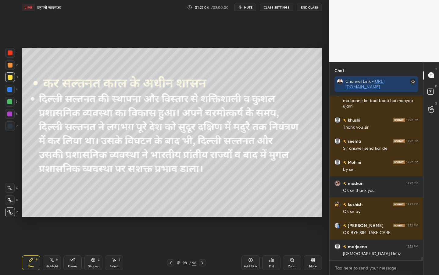
click at [308, 7] on button "End Class" at bounding box center [309, 7] width 25 height 7
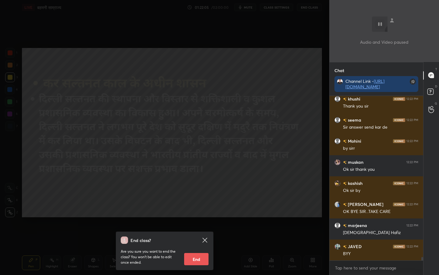
scroll to position [7989, 0]
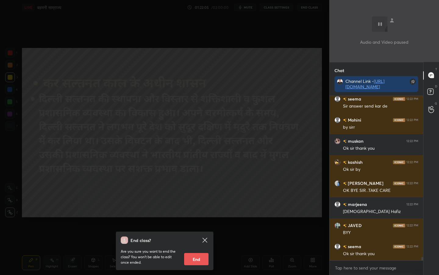
click at [197, 217] on button "End" at bounding box center [196, 259] width 24 height 12
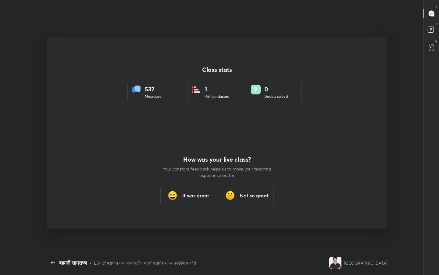
scroll to position [30278, 30104]
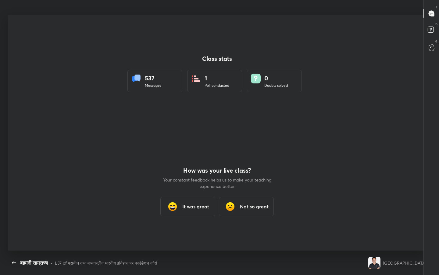
click at [190, 210] on div "It was great" at bounding box center [188, 207] width 55 height 20
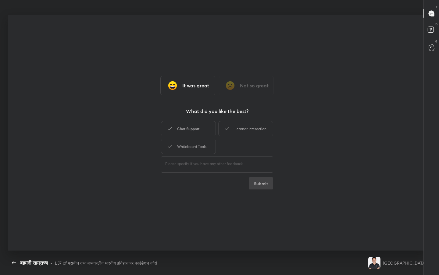
click at [195, 132] on div "Chat Support" at bounding box center [188, 128] width 55 height 15
click at [242, 134] on div "Learner Interaction" at bounding box center [245, 128] width 55 height 15
click at [199, 147] on div "Whiteboard Tools" at bounding box center [188, 146] width 55 height 15
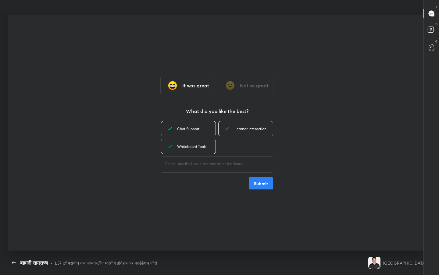
click at [263, 182] on button "Submit" at bounding box center [261, 183] width 24 height 12
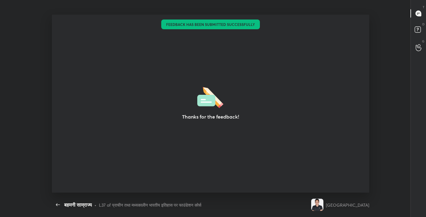
type textarea "x"
